Goal: Task Accomplishment & Management: Manage account settings

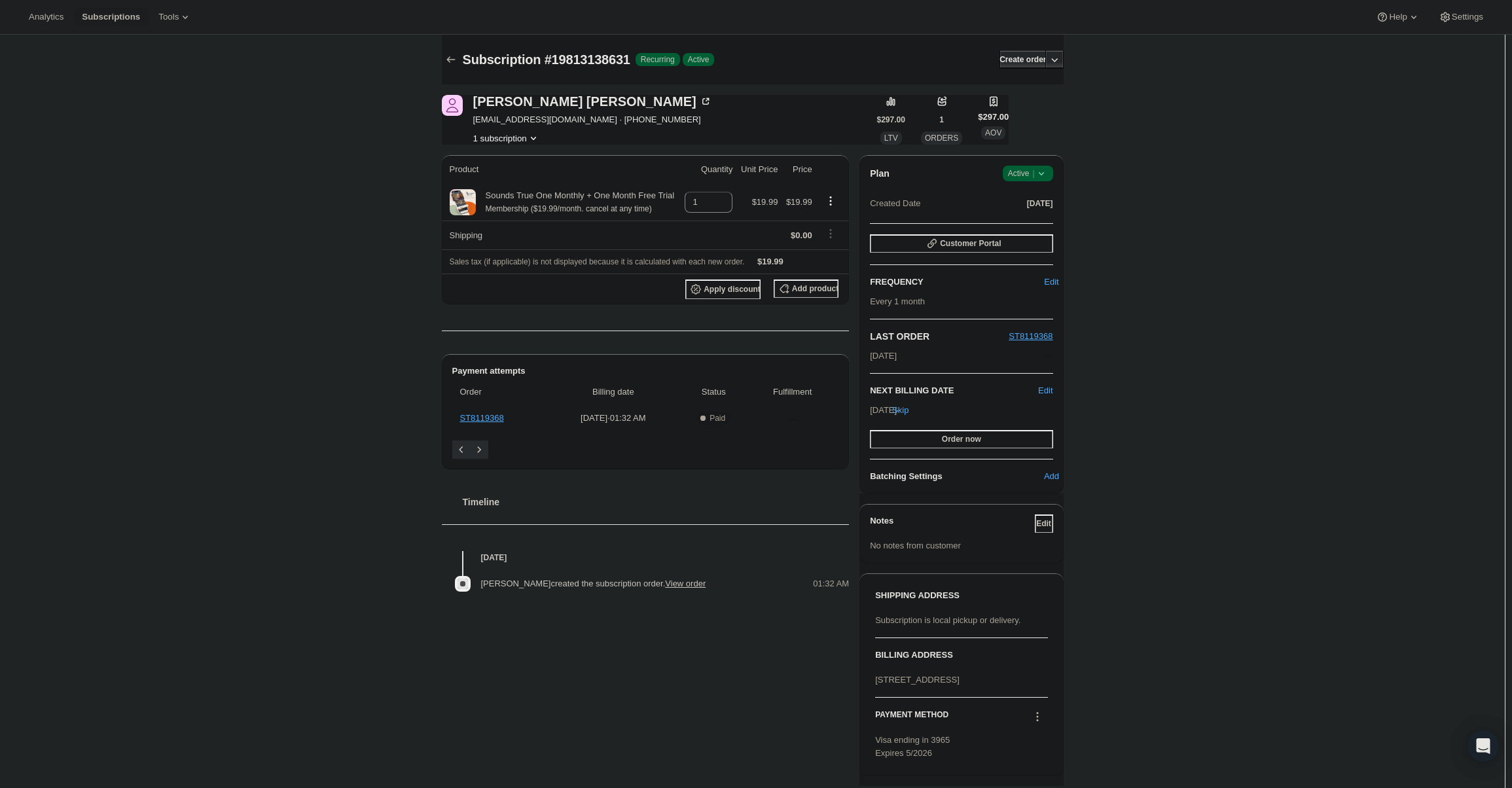
click at [1054, 177] on span "Success Active |" at bounding box center [1028, 173] width 51 height 16
click at [1029, 215] on span "Cancel subscription" at bounding box center [1032, 221] width 74 height 13
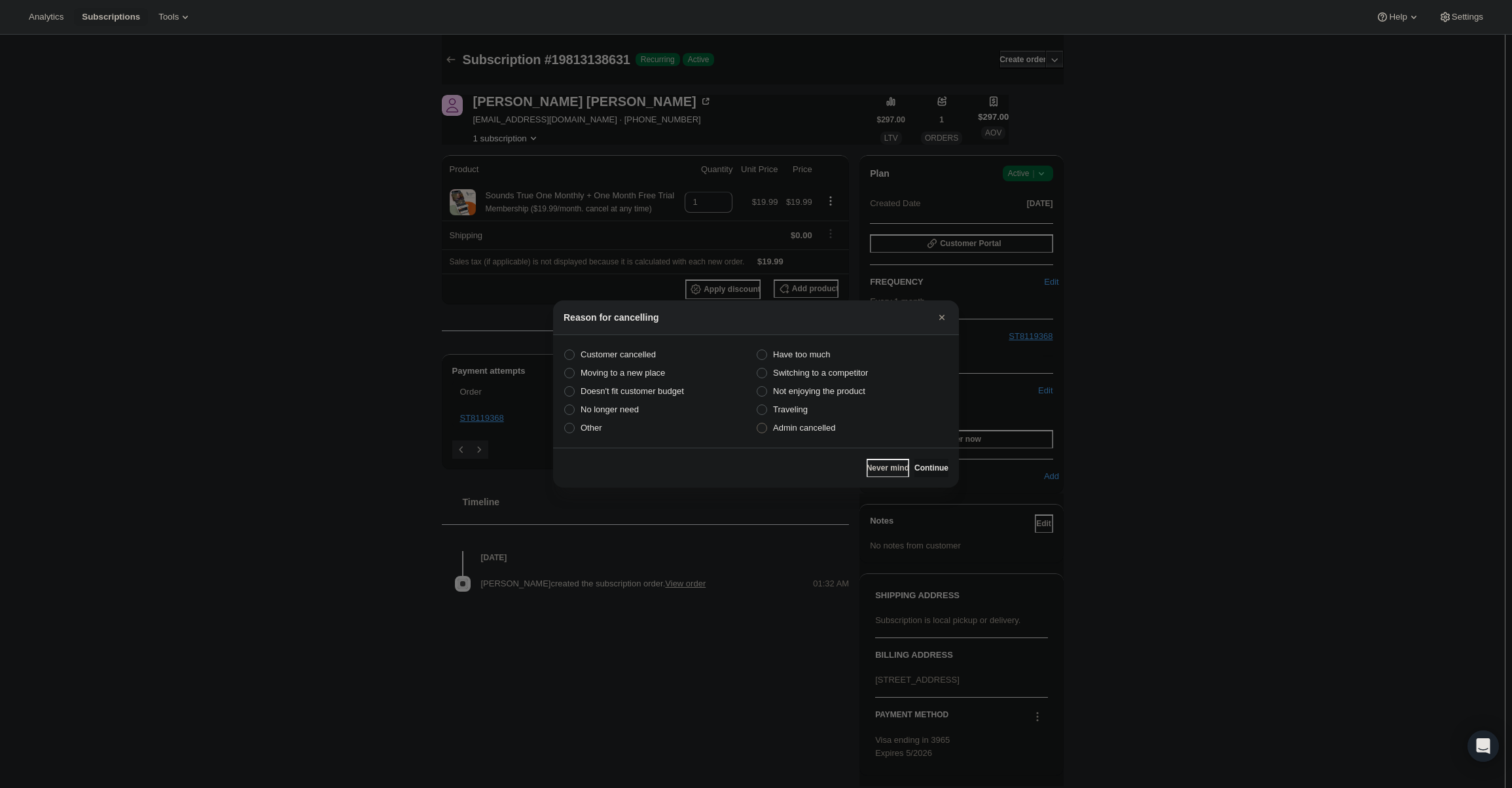
click at [837, 434] on label "Admin cancelled" at bounding box center [852, 428] width 193 height 18
click at [758, 424] on input "Admin cancelled" at bounding box center [757, 423] width 1 height 1
radio input "true"
click at [915, 473] on span "Continue" at bounding box center [932, 468] width 34 height 10
click at [915, 463] on span "Continue" at bounding box center [932, 468] width 34 height 10
